Goal: Task Accomplishment & Management: Manage account settings

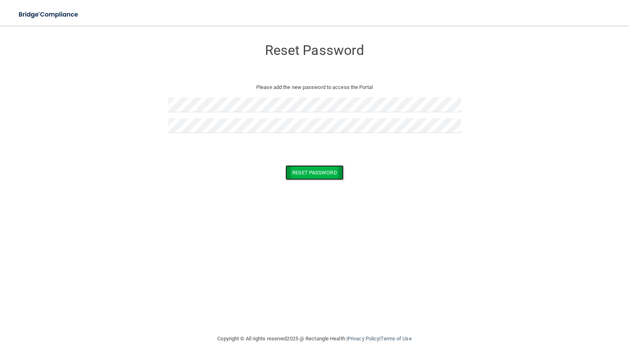
click at [303, 170] on button "Reset Password" at bounding box center [314, 172] width 58 height 15
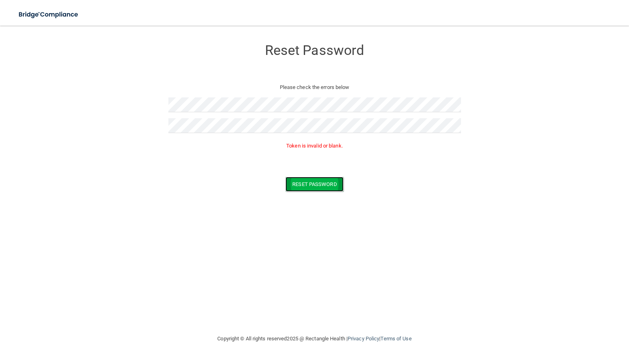
click at [315, 185] on button "Reset Password" at bounding box center [314, 184] width 58 height 15
click at [302, 185] on button "Reset Password" at bounding box center [314, 184] width 58 height 15
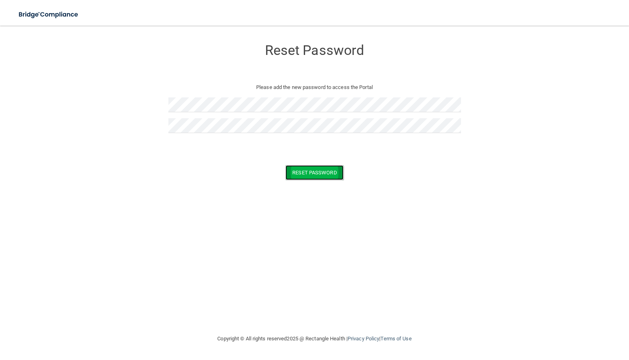
click at [311, 172] on button "Reset Password" at bounding box center [314, 172] width 58 height 15
